Goal: Task Accomplishment & Management: Manage account settings

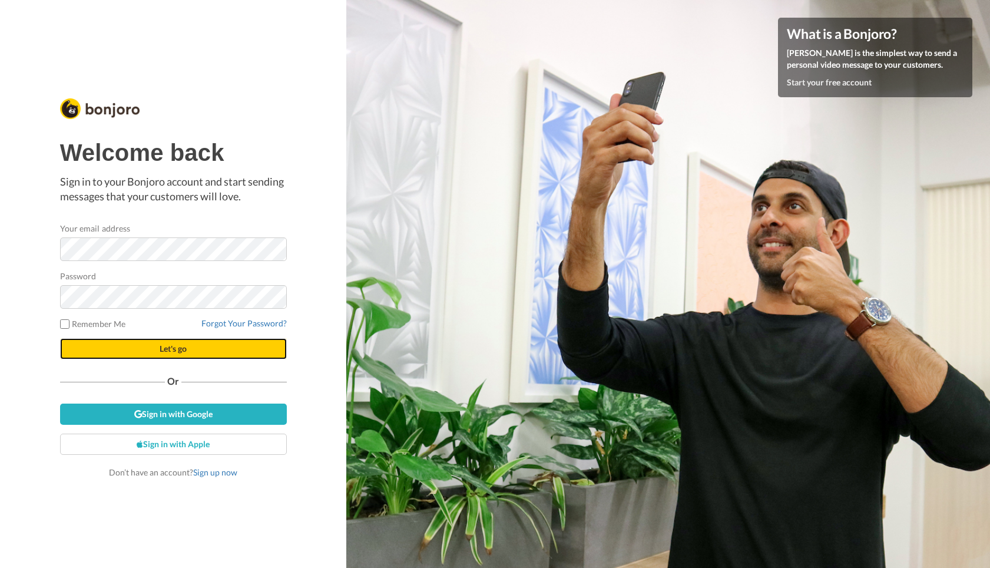
click at [154, 346] on button "Let's go" at bounding box center [173, 348] width 227 height 21
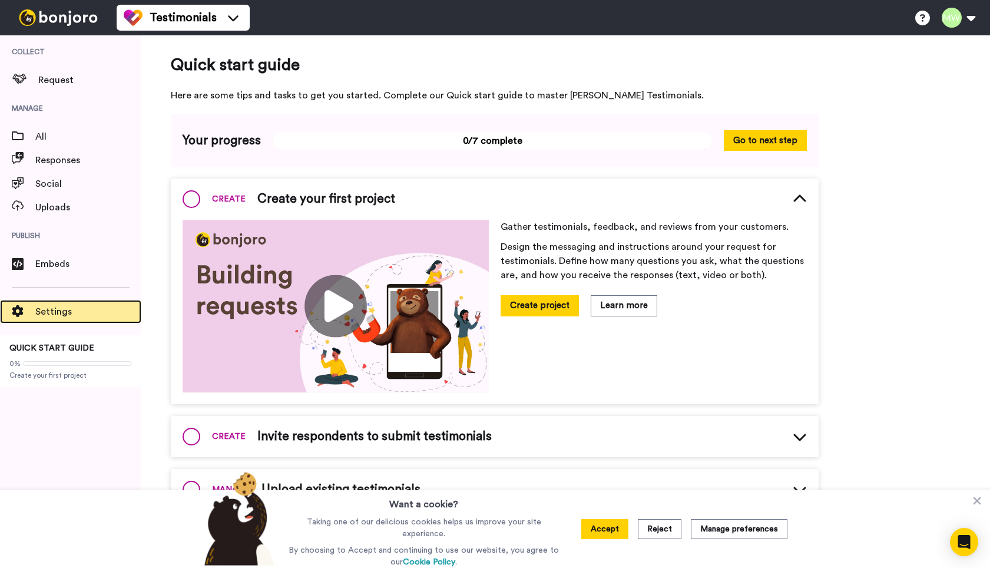
click at [50, 315] on span "Settings" at bounding box center [88, 312] width 106 height 14
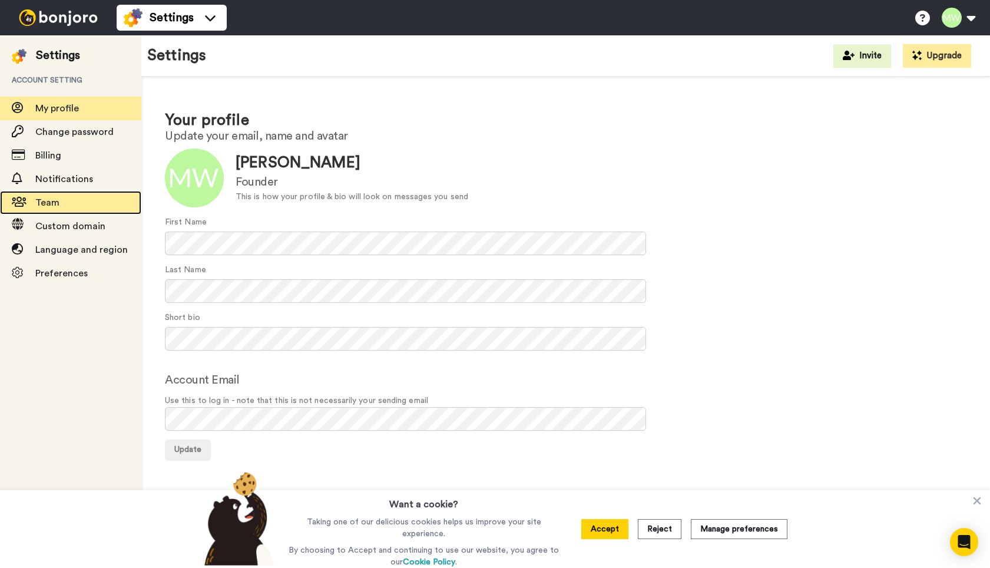
click at [71, 204] on span "Team" at bounding box center [88, 203] width 106 height 14
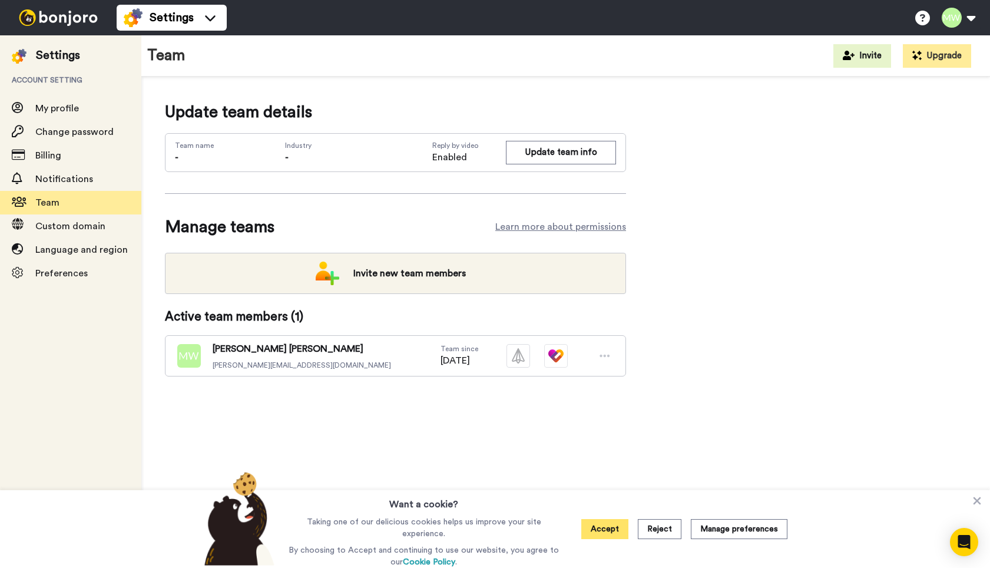
click at [599, 526] on button "Accept" at bounding box center [605, 529] width 47 height 20
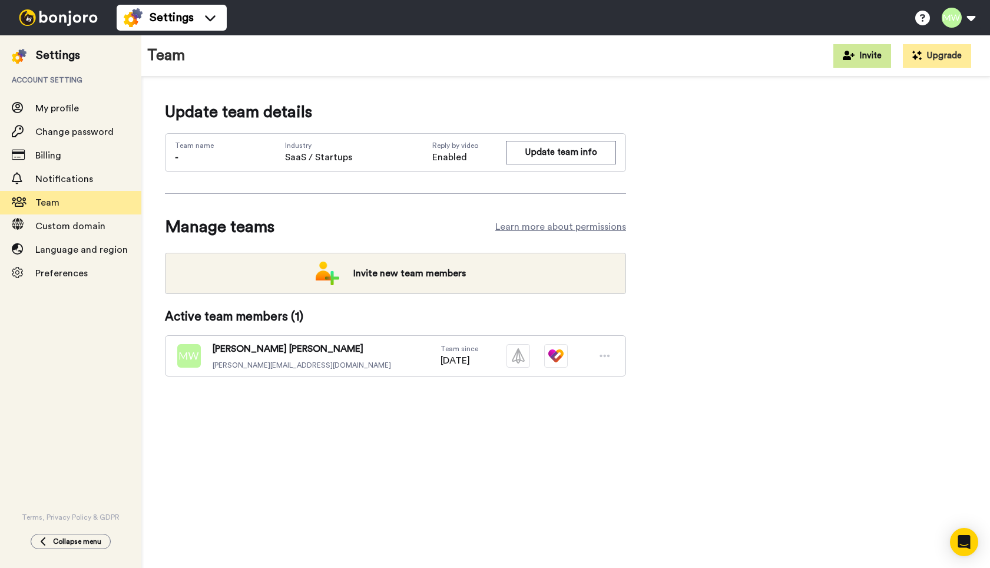
click at [847, 57] on icon at bounding box center [849, 55] width 12 height 9
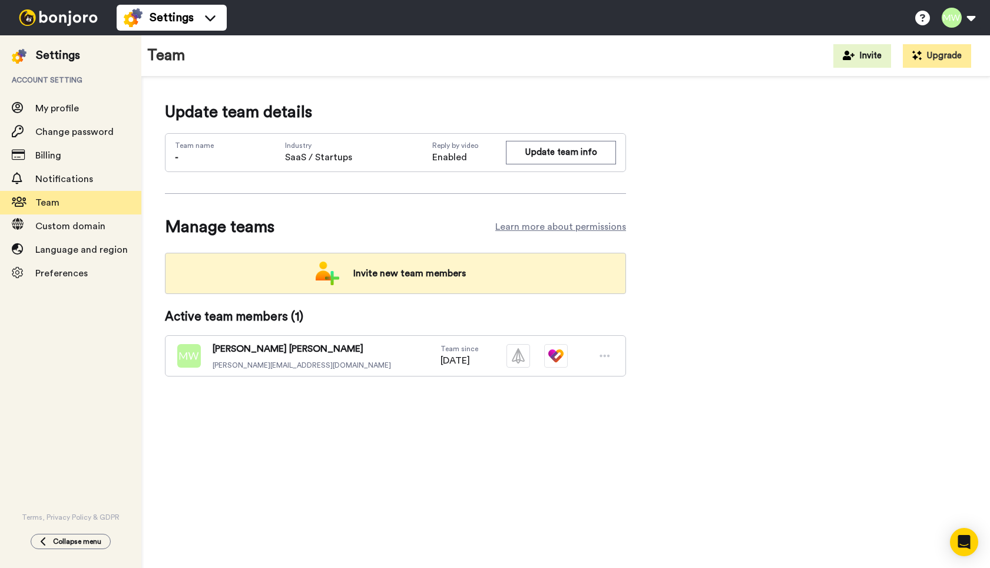
click at [328, 280] on img at bounding box center [328, 274] width 24 height 24
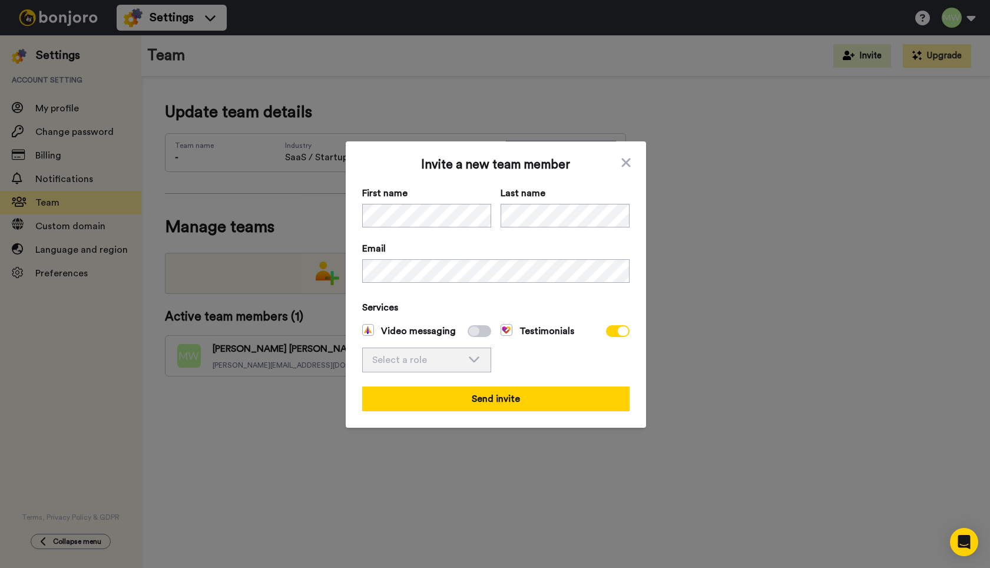
click at [422, 365] on div "Select a role" at bounding box center [417, 360] width 90 height 14
click at [503, 362] on div "Testimonials" at bounding box center [565, 348] width 129 height 48
click at [473, 364] on icon at bounding box center [474, 359] width 14 height 12
click at [550, 364] on div "Testimonials" at bounding box center [565, 348] width 129 height 48
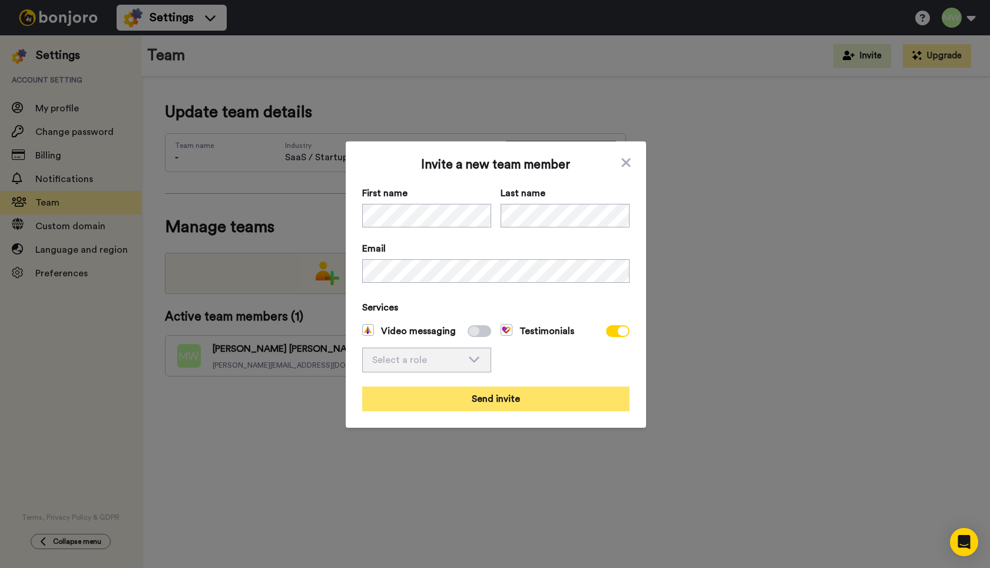
click at [515, 391] on button "Send invite" at bounding box center [495, 399] width 267 height 25
